Goal: Information Seeking & Learning: Learn about a topic

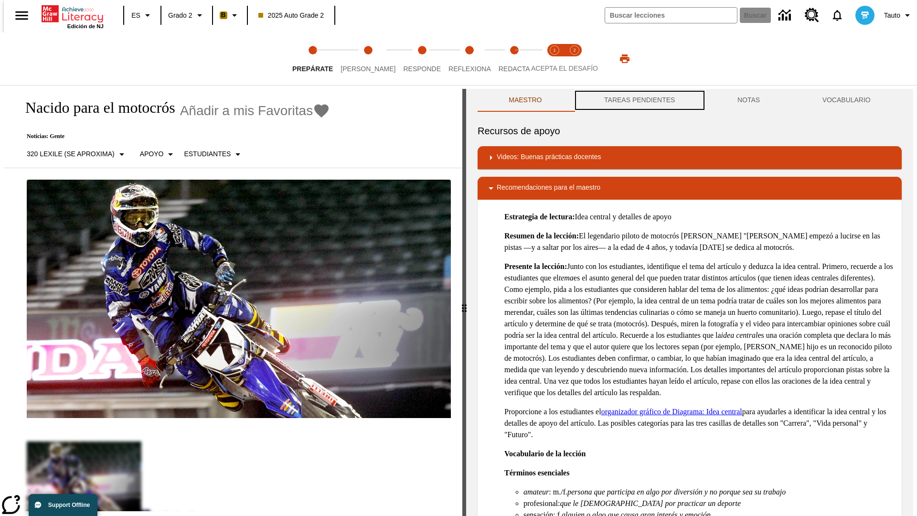
click at [639, 100] on button "TAREAS PENDIENTES" at bounding box center [639, 100] width 133 height 23
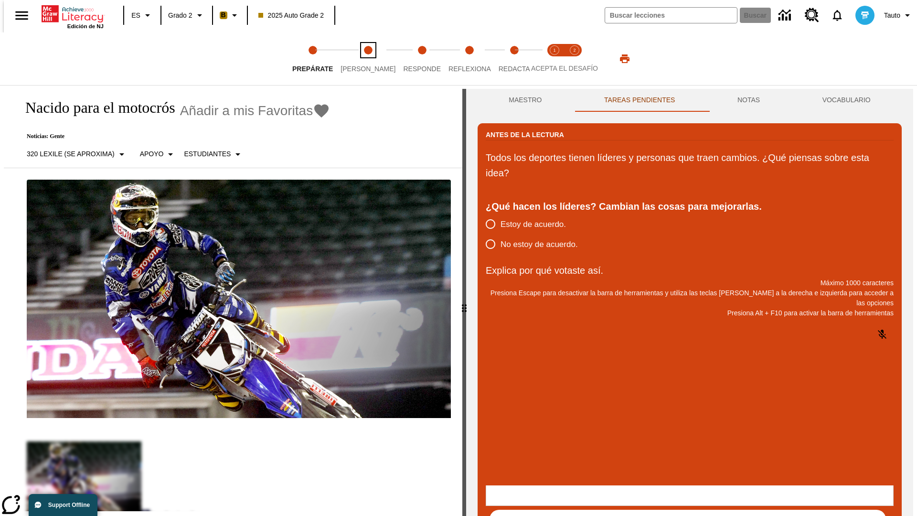
click at [360, 59] on span "Lee" at bounding box center [368, 64] width 55 height 17
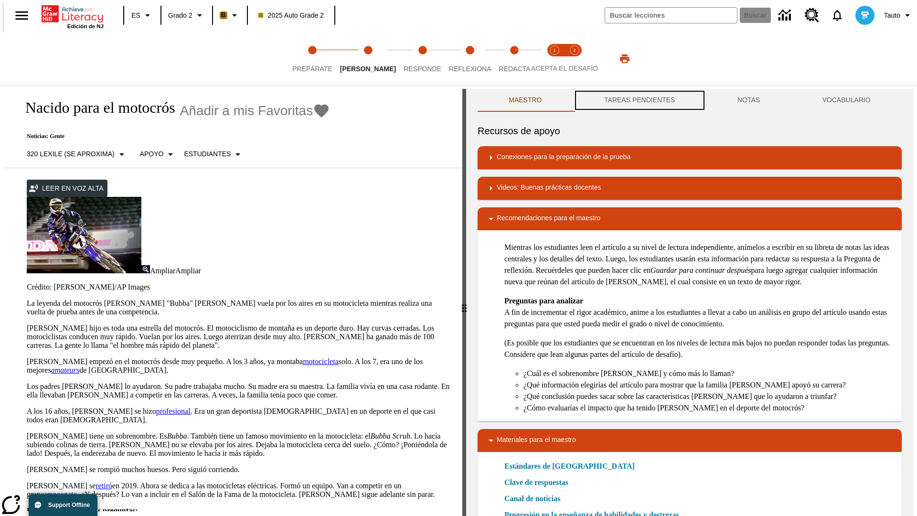
scroll to position [0, 0]
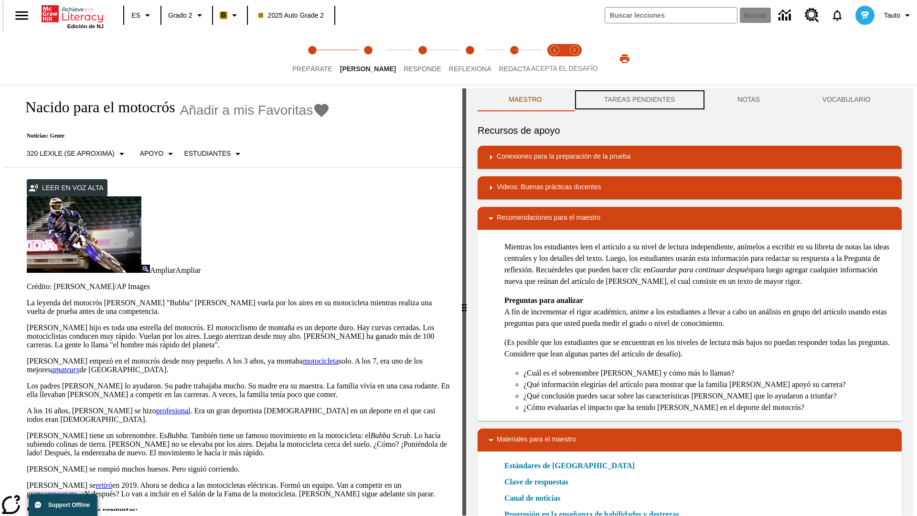
click at [639, 100] on button "TAREAS PENDIENTES" at bounding box center [639, 99] width 133 height 23
